Goal: Entertainment & Leisure: Consume media (video, audio)

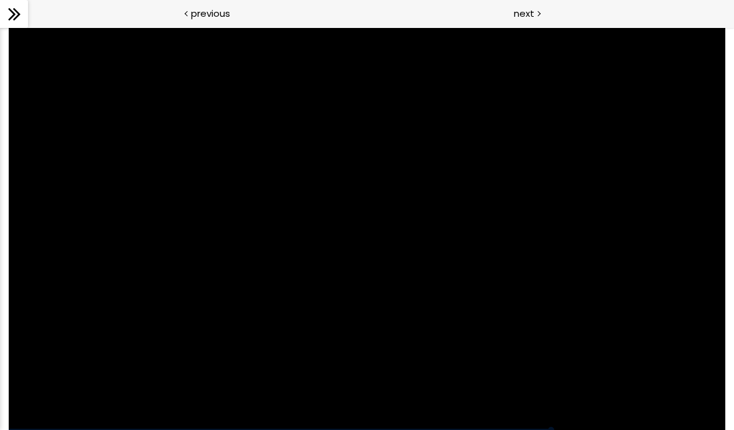
scroll to position [315, 0]
click at [668, 308] on div at bounding box center [367, 228] width 716 height 403
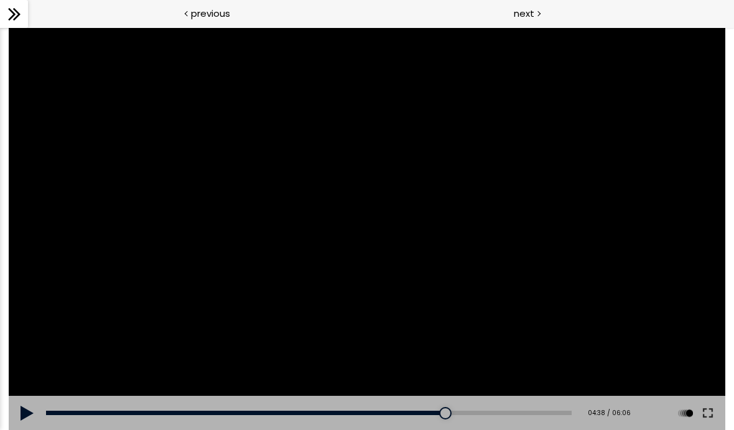
click at [703, 421] on button at bounding box center [707, 413] width 22 height 35
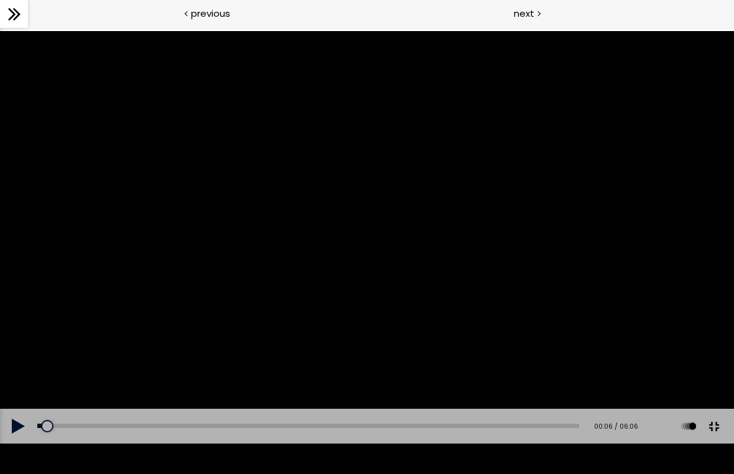
click at [48, 430] on div at bounding box center [47, 426] width 12 height 12
click at [16, 430] on button at bounding box center [18, 426] width 37 height 35
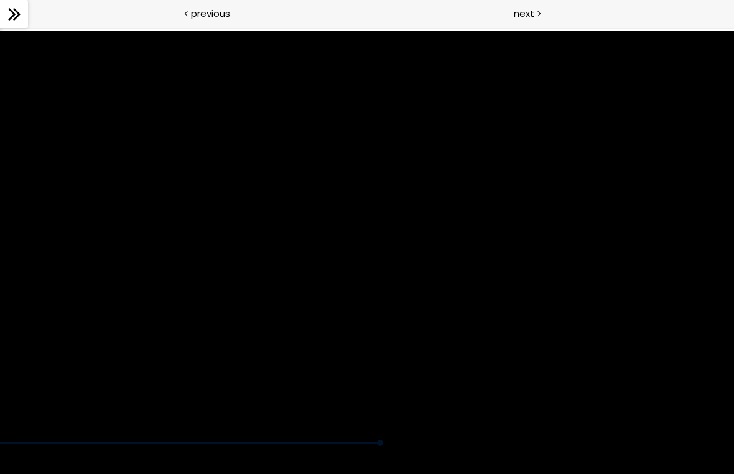
click at [417, 300] on div at bounding box center [367, 237] width 734 height 413
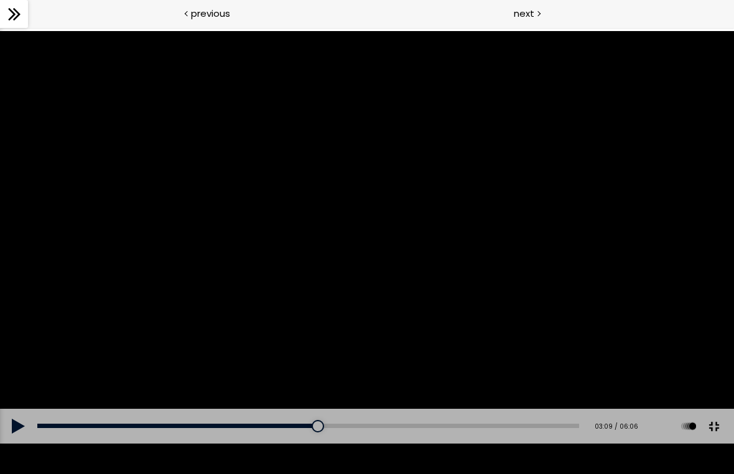
click at [369, 261] on div at bounding box center [367, 237] width 734 height 413
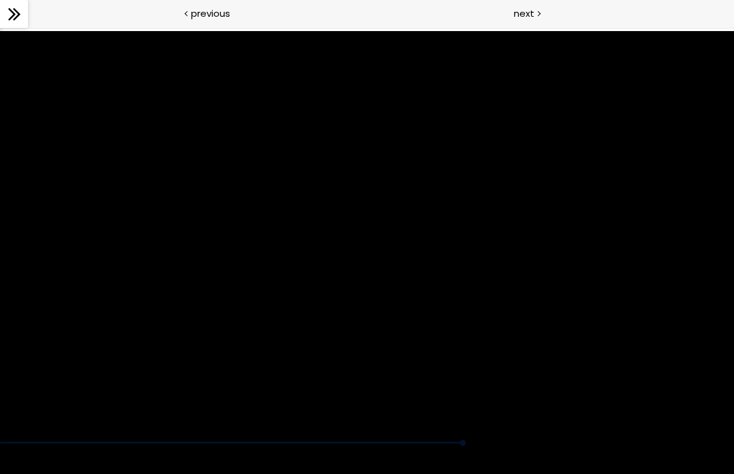
click at [403, 315] on div at bounding box center [367, 237] width 734 height 413
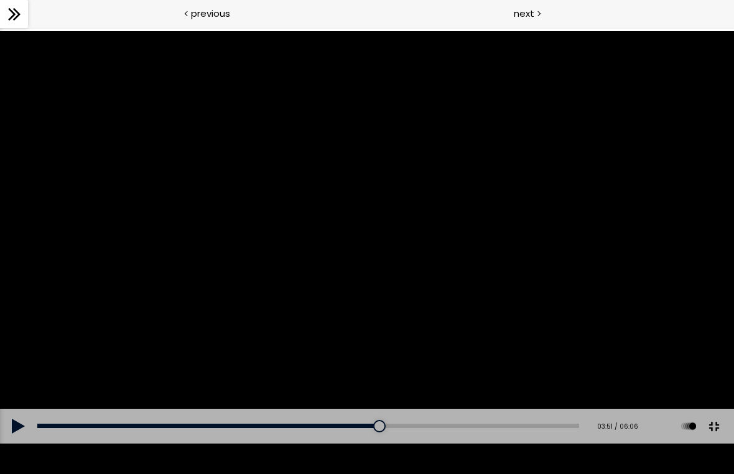
click at [366, 428] on div "00:00" at bounding box center [308, 426] width 542 height 4
click at [361, 430] on div at bounding box center [362, 426] width 12 height 12
click at [361, 428] on div "03:24" at bounding box center [308, 426] width 542 height 4
click at [307, 330] on div at bounding box center [367, 237] width 734 height 413
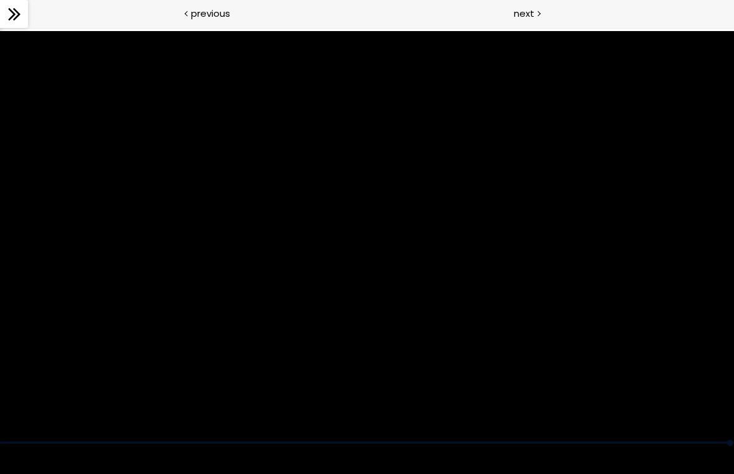
click at [479, 382] on div at bounding box center [367, 237] width 734 height 413
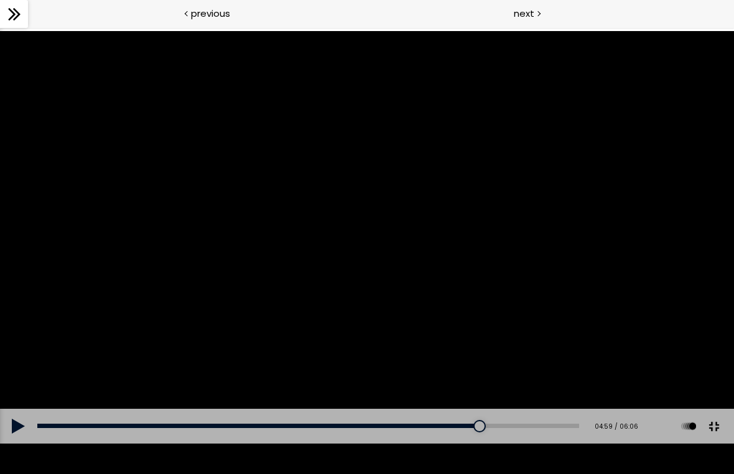
click at [483, 430] on div at bounding box center [479, 426] width 12 height 12
click at [14, 430] on button at bounding box center [18, 426] width 37 height 35
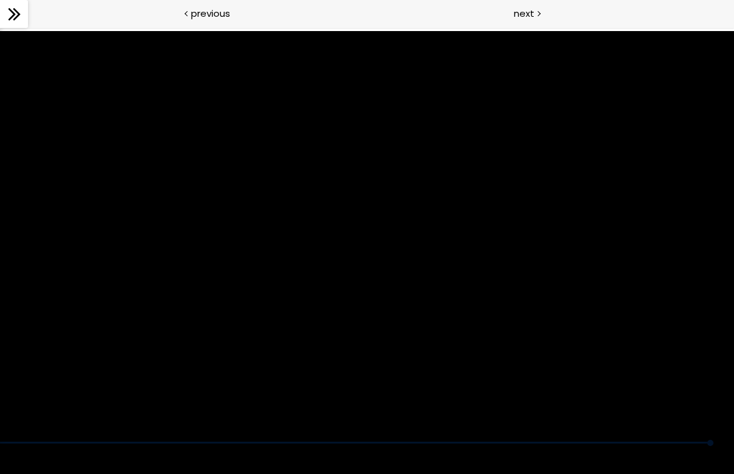
click at [285, 272] on div at bounding box center [367, 237] width 734 height 413
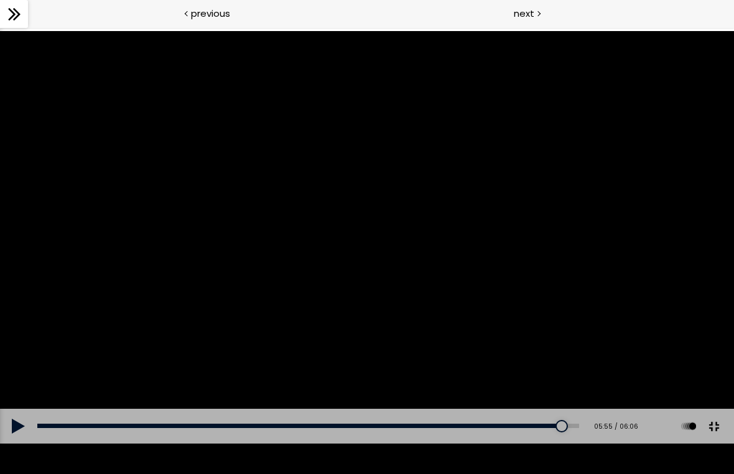
click at [294, 243] on div at bounding box center [367, 237] width 734 height 413
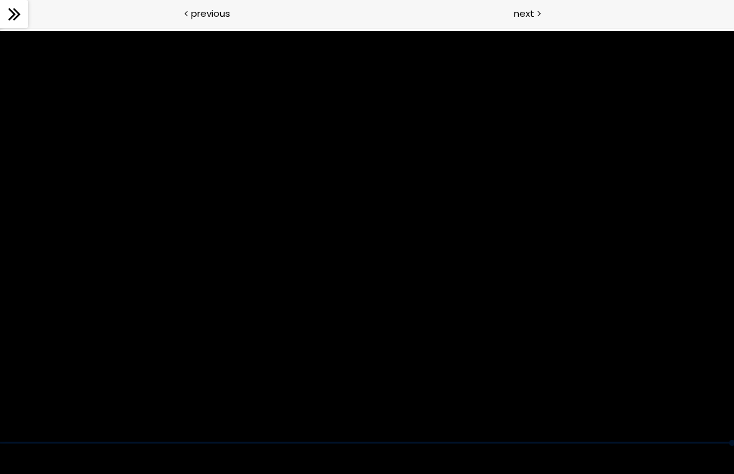
click at [346, 276] on div at bounding box center [367, 237] width 734 height 413
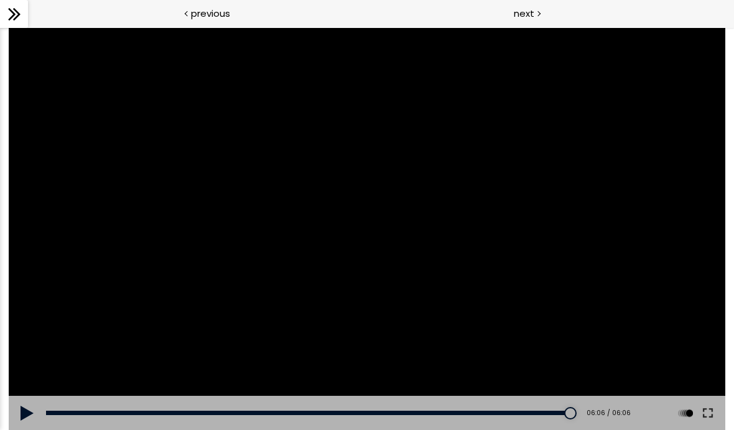
click at [546, 6] on div "next" at bounding box center [550, 14] width 367 height 28
